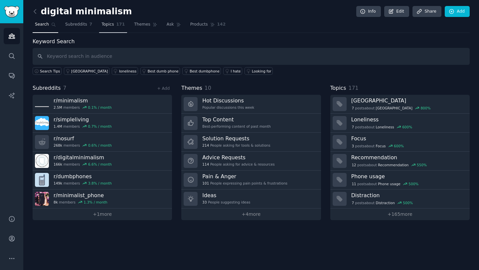
click at [110, 27] on span "Topics" at bounding box center [107, 25] width 12 height 6
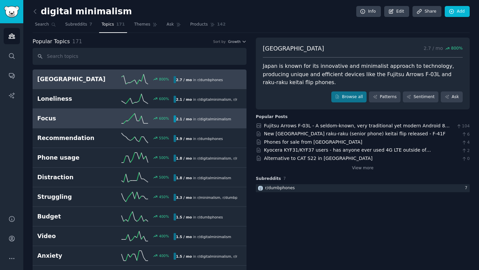
click at [69, 109] on link "Focus 600 % 2.1 / mo in r/ digitalminimalism" at bounding box center [140, 119] width 214 height 20
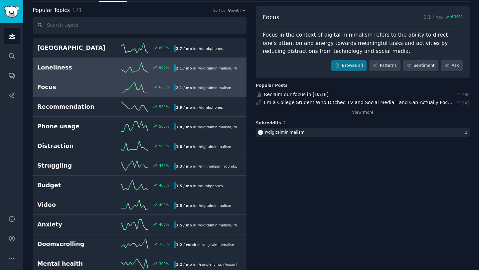
scroll to position [32, 0]
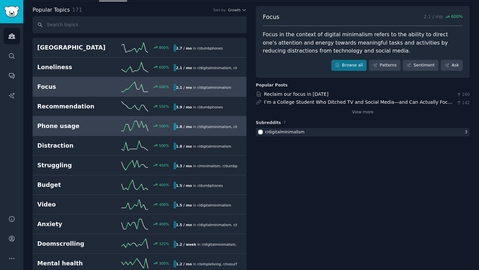
click at [101, 124] on h2 "Phone usage" at bounding box center [71, 126] width 68 height 8
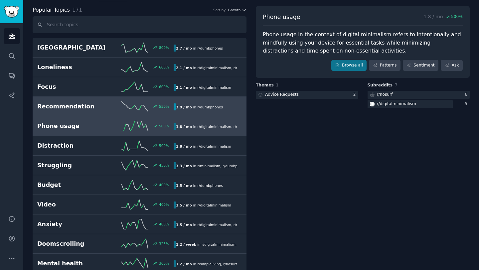
click at [105, 113] on link "Recommendation 550 % 3.9 / mo in r/ dumbphones" at bounding box center [140, 107] width 214 height 20
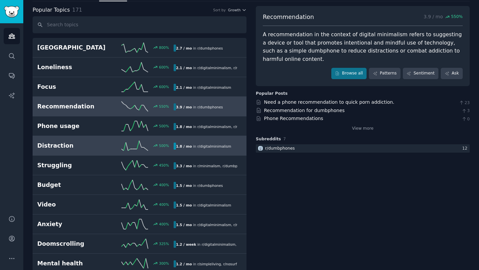
click at [102, 147] on h2 "Distraction" at bounding box center [71, 146] width 68 height 8
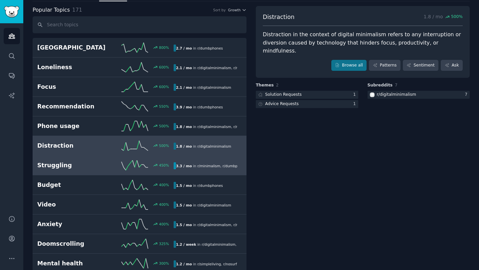
click at [100, 165] on h2 "Struggling" at bounding box center [71, 165] width 68 height 8
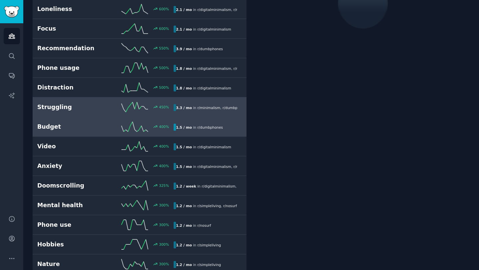
scroll to position [110, 0]
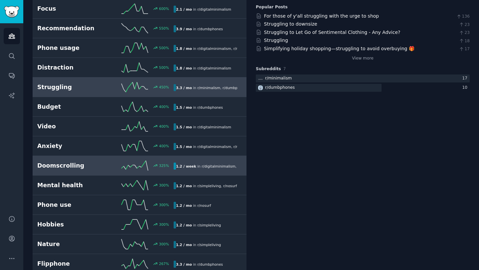
click at [97, 171] on link "Doomscrolling 325 % 1.2 / week in r/ digitalminimalism , r/ nosurf" at bounding box center [140, 166] width 214 height 20
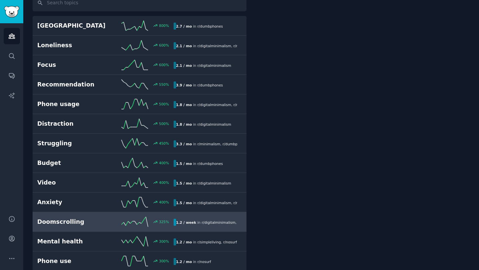
scroll to position [37, 0]
